Goal: Information Seeking & Learning: Learn about a topic

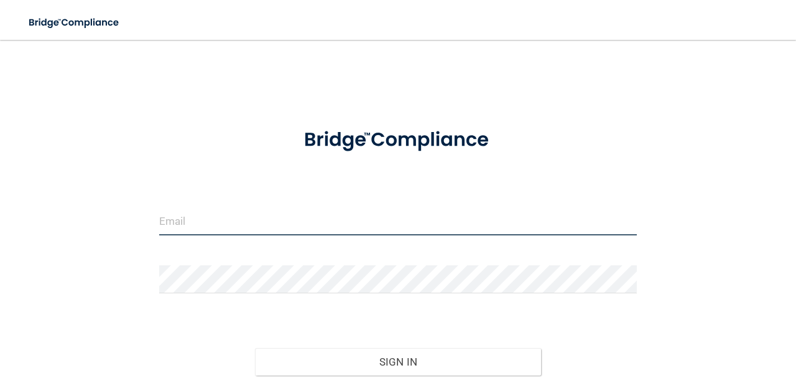
click at [321, 230] on input "email" at bounding box center [398, 221] width 478 height 28
type input "[EMAIL_ADDRESS][DOMAIN_NAME]"
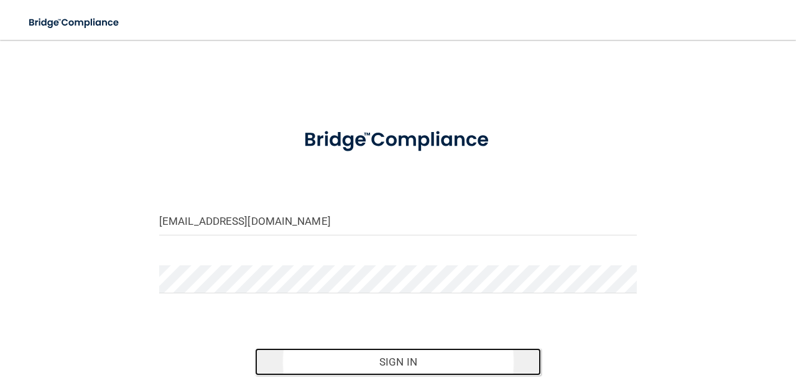
click at [409, 364] on button "Sign In" at bounding box center [398, 361] width 287 height 27
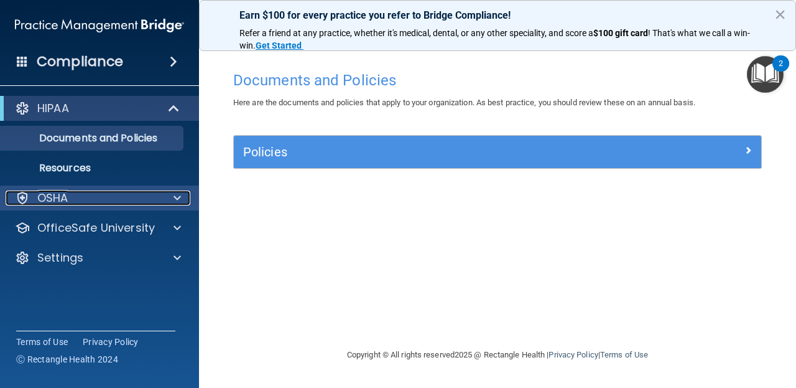
click at [158, 202] on div "OSHA" at bounding box center [83, 197] width 154 height 15
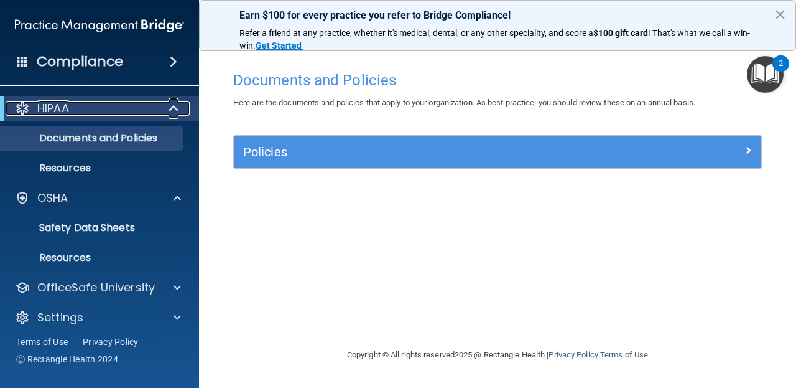
click at [117, 113] on div "HIPAA" at bounding box center [83, 108] width 154 height 15
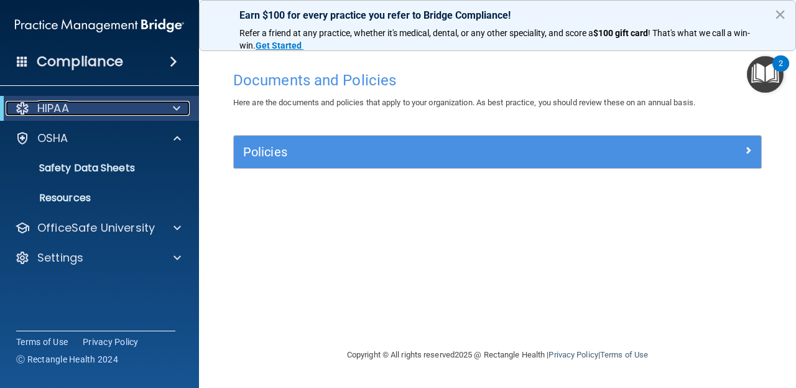
click at [117, 113] on div "HIPAA" at bounding box center [83, 108] width 154 height 15
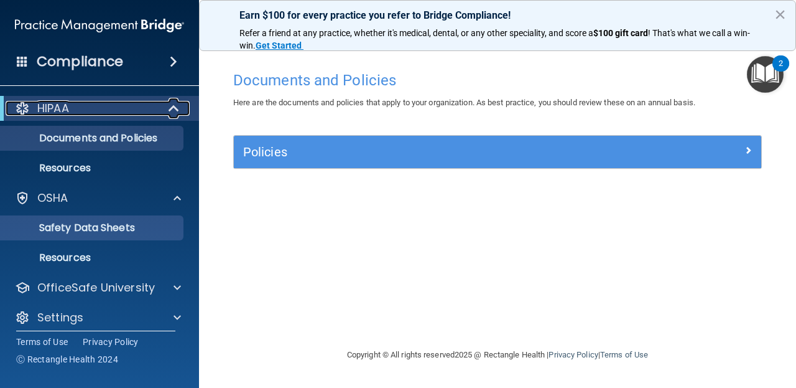
scroll to position [9, 0]
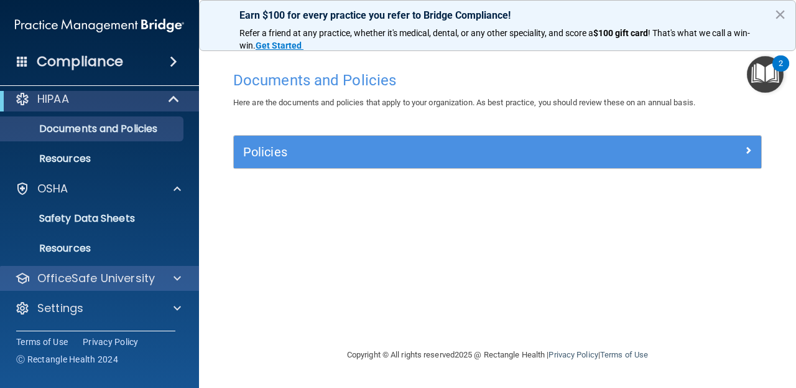
click at [74, 287] on div "OfficeSafe University" at bounding box center [100, 278] width 200 height 25
click at [178, 276] on span at bounding box center [177, 278] width 7 height 15
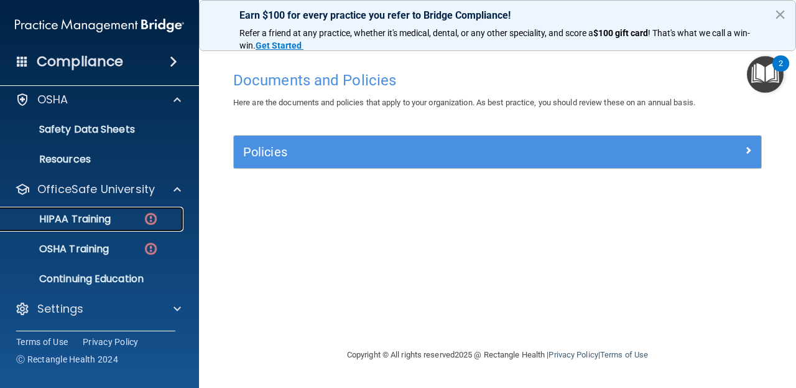
click at [137, 211] on link "HIPAA Training" at bounding box center [86, 219] width 196 height 25
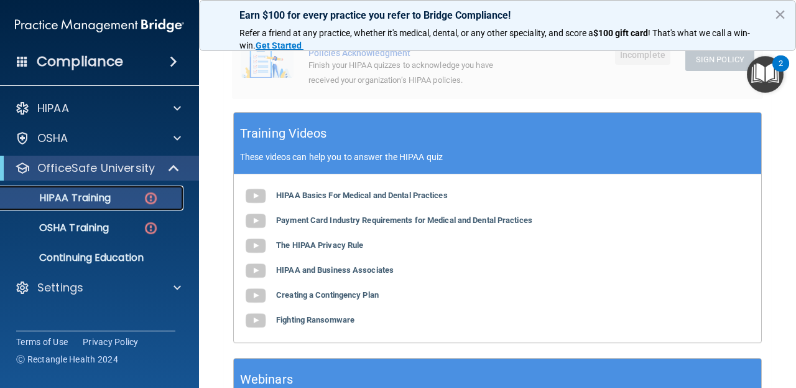
scroll to position [392, 0]
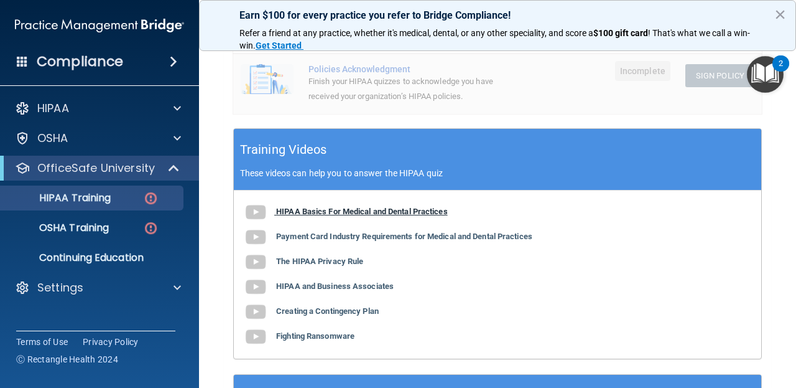
click at [266, 211] on img at bounding box center [255, 212] width 25 height 25
